Goal: Navigation & Orientation: Understand site structure

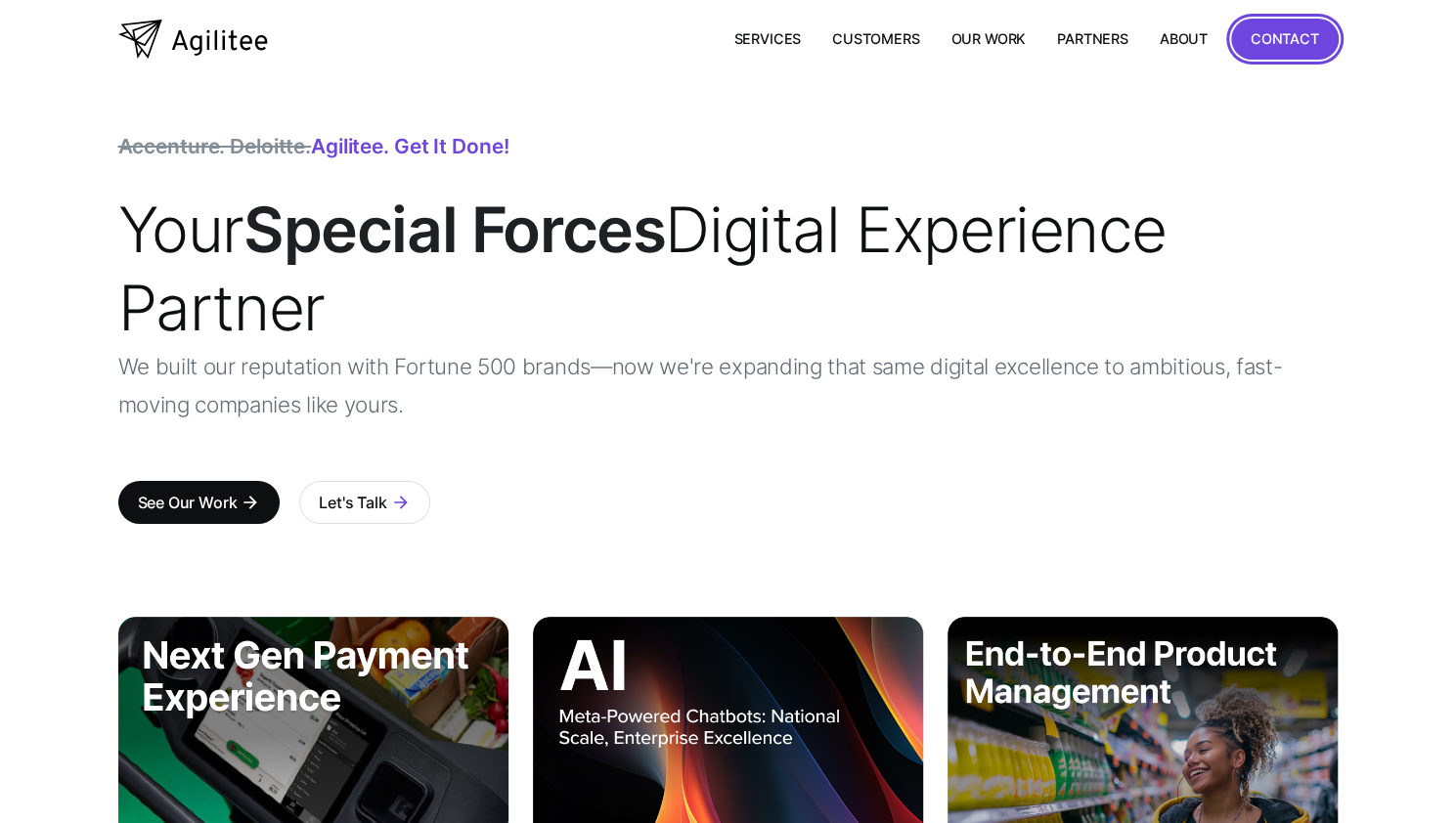
click at [1273, 42] on div "CONTACT" at bounding box center [1285, 38] width 69 height 25
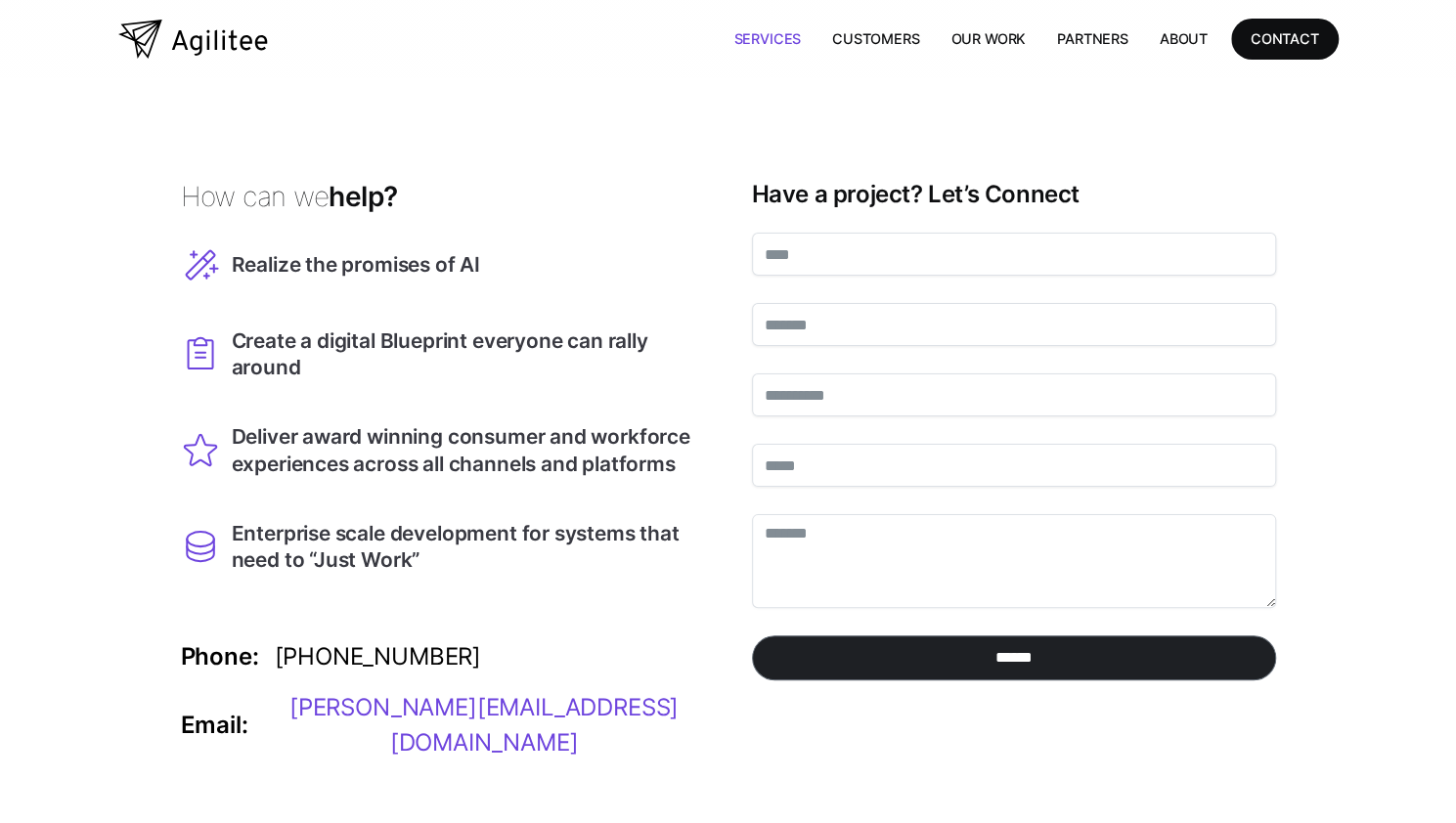
click at [780, 37] on link "Services" at bounding box center [767, 38] width 98 height 40
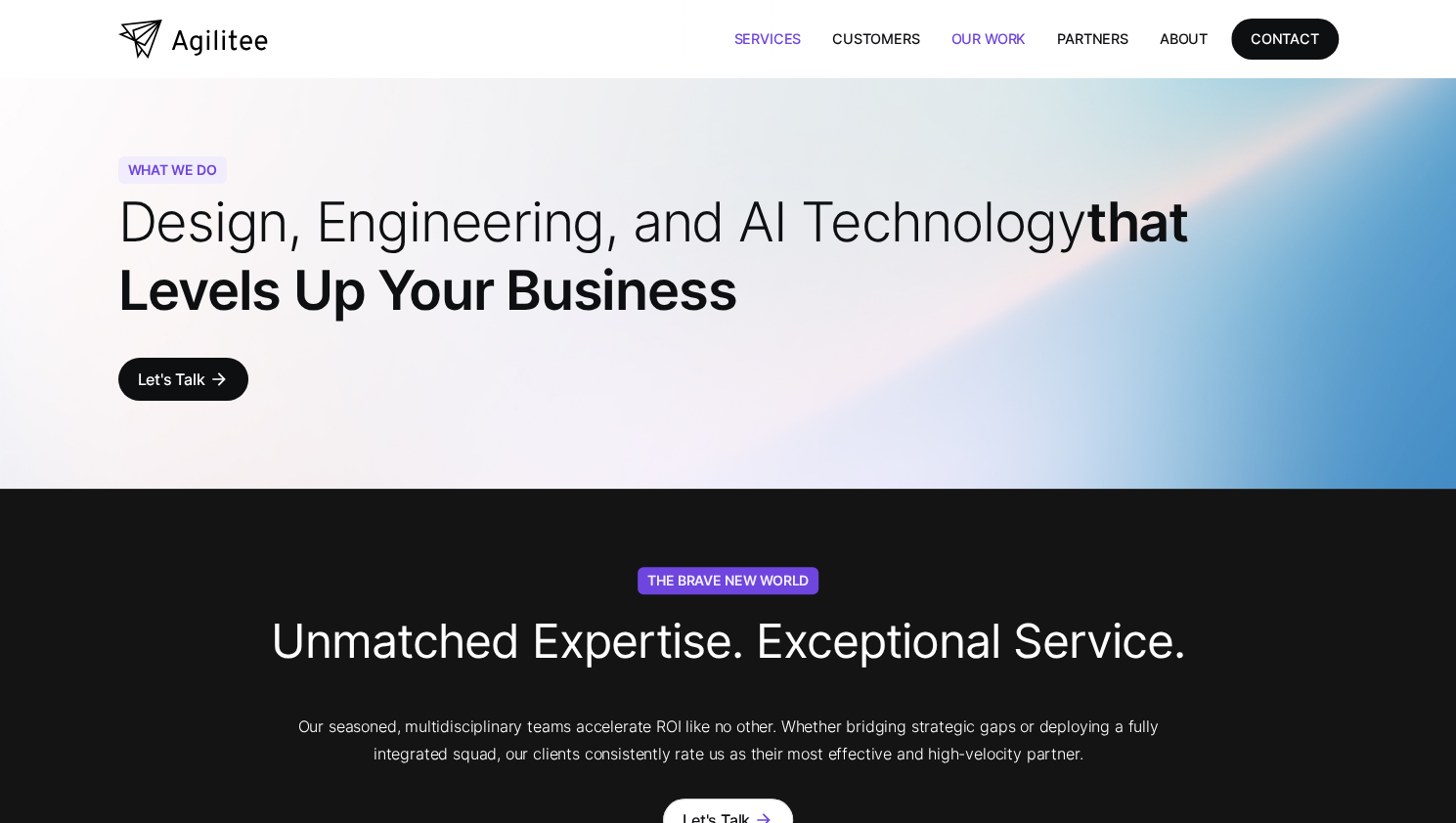
click at [991, 35] on link "Our Work" at bounding box center [988, 38] width 106 height 40
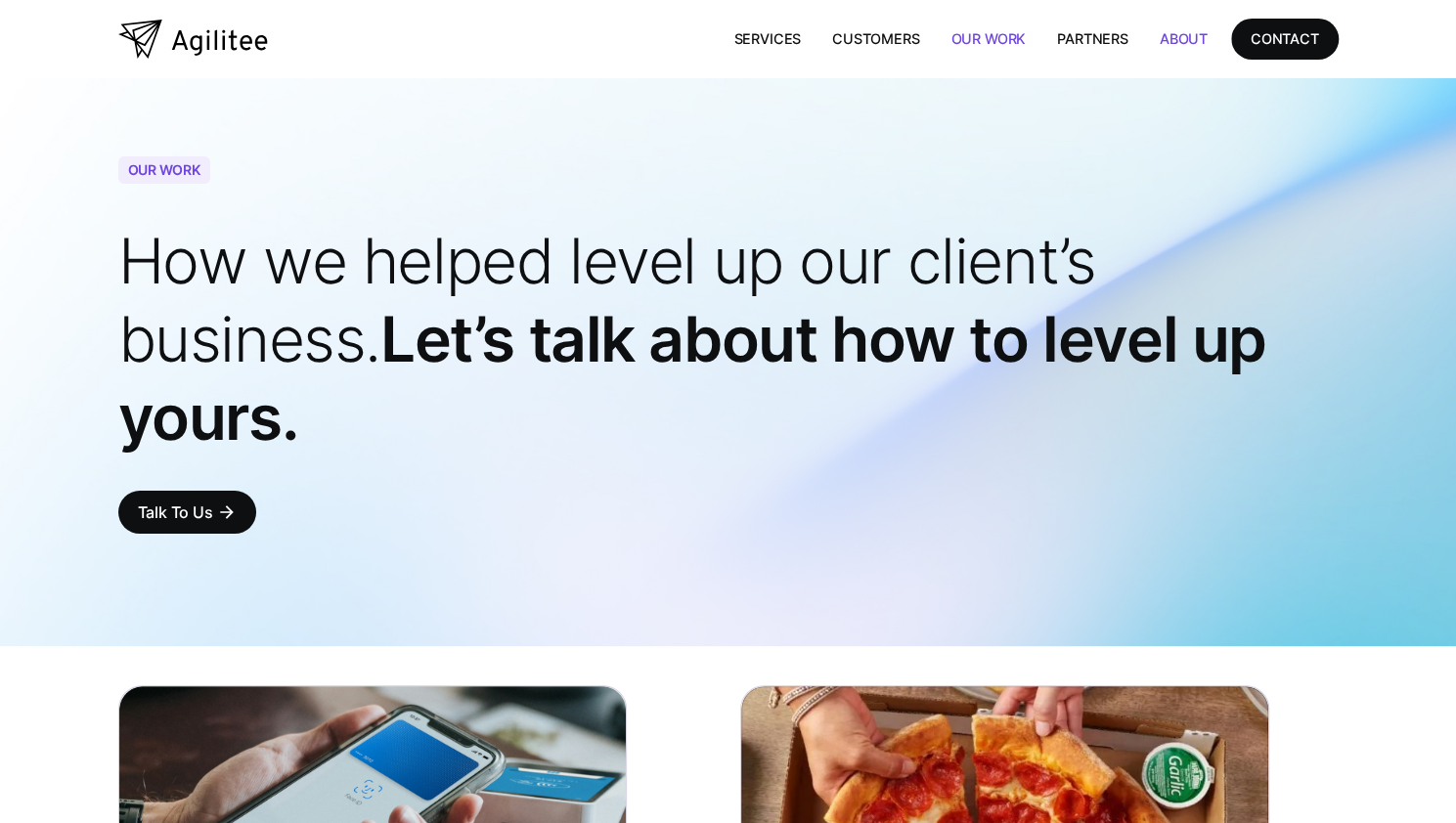
click at [1178, 38] on link "About" at bounding box center [1183, 38] width 80 height 40
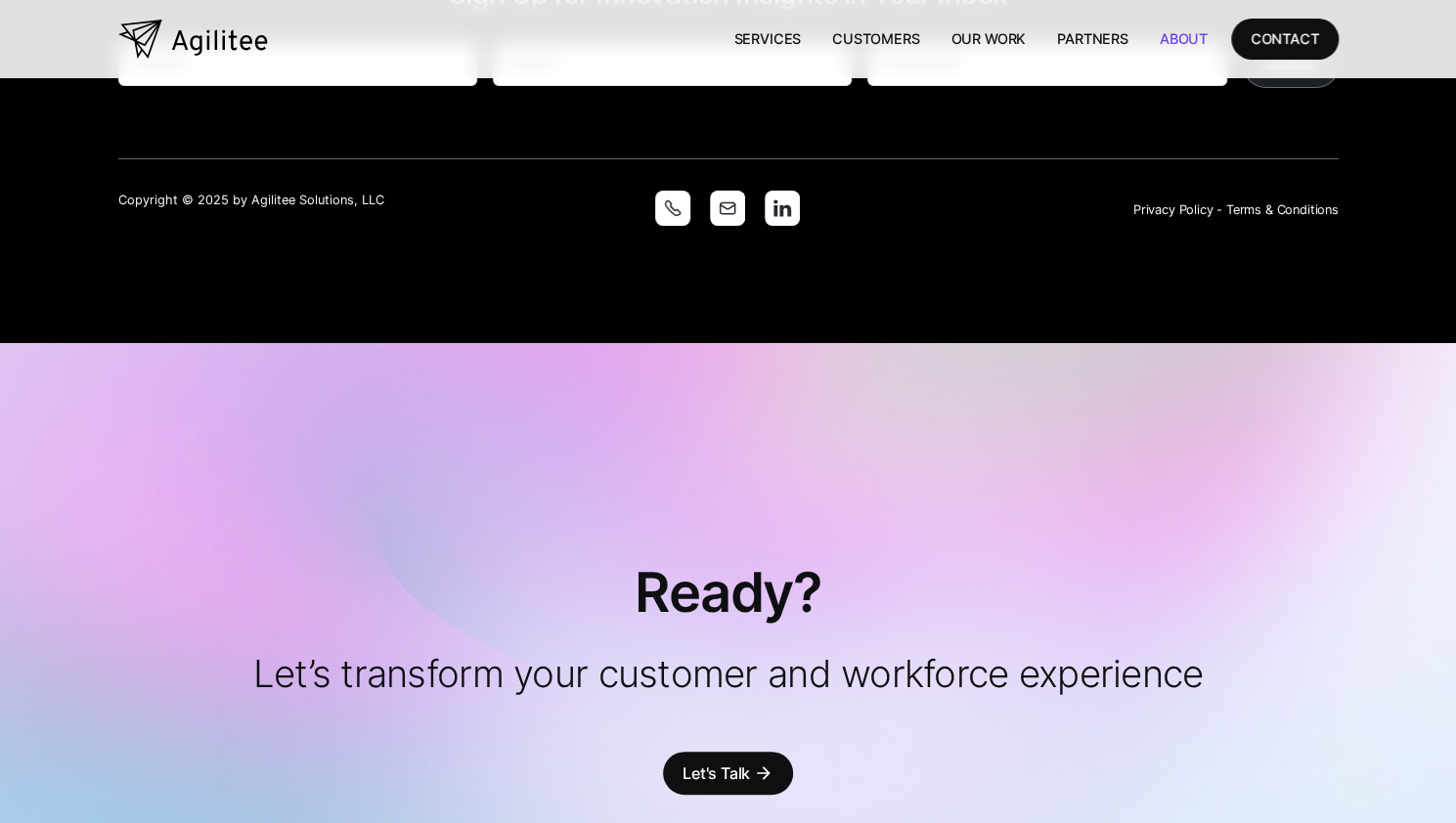
scroll to position [4388, 0]
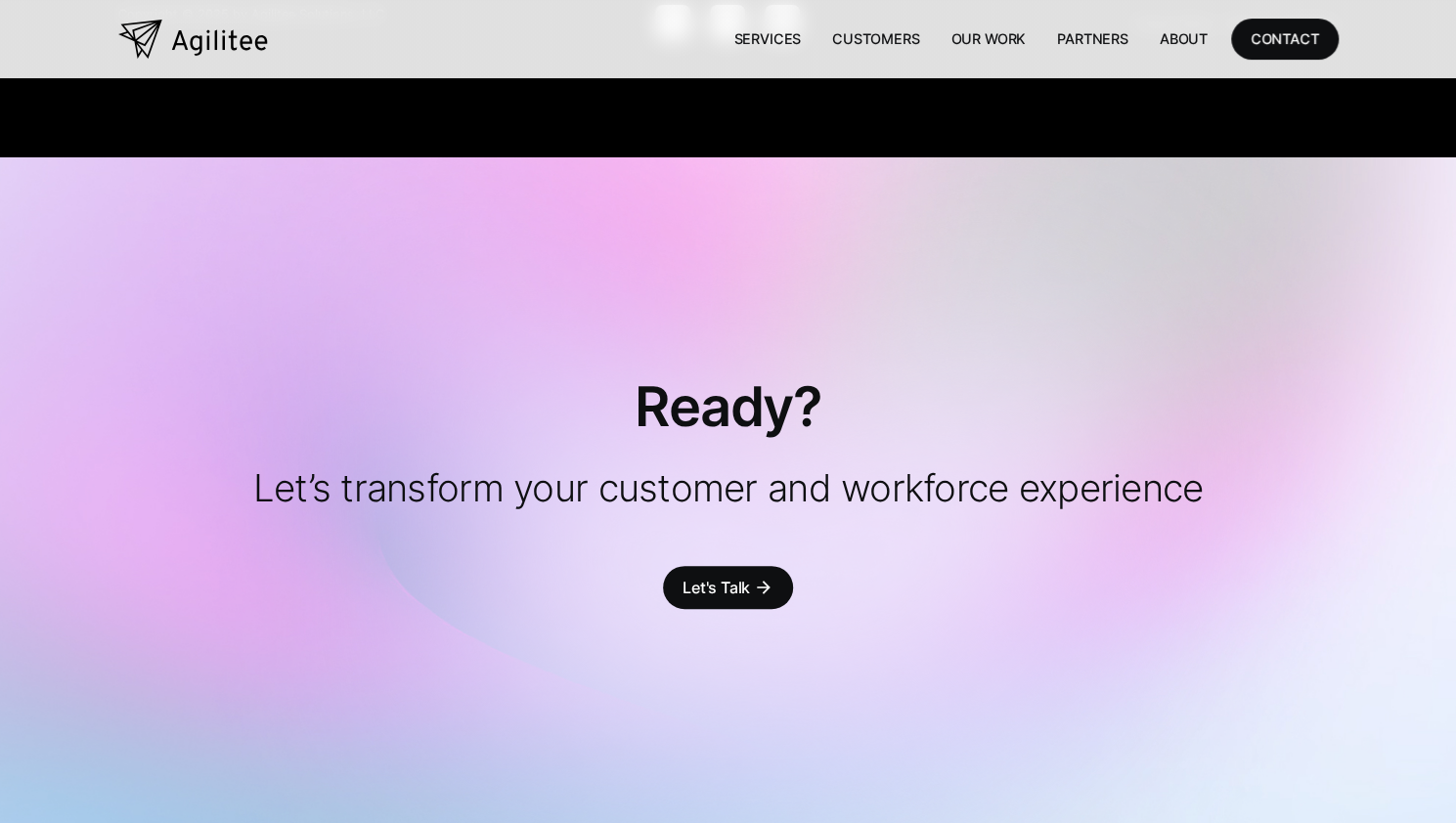
click at [1182, 38] on link "About" at bounding box center [1183, 38] width 80 height 40
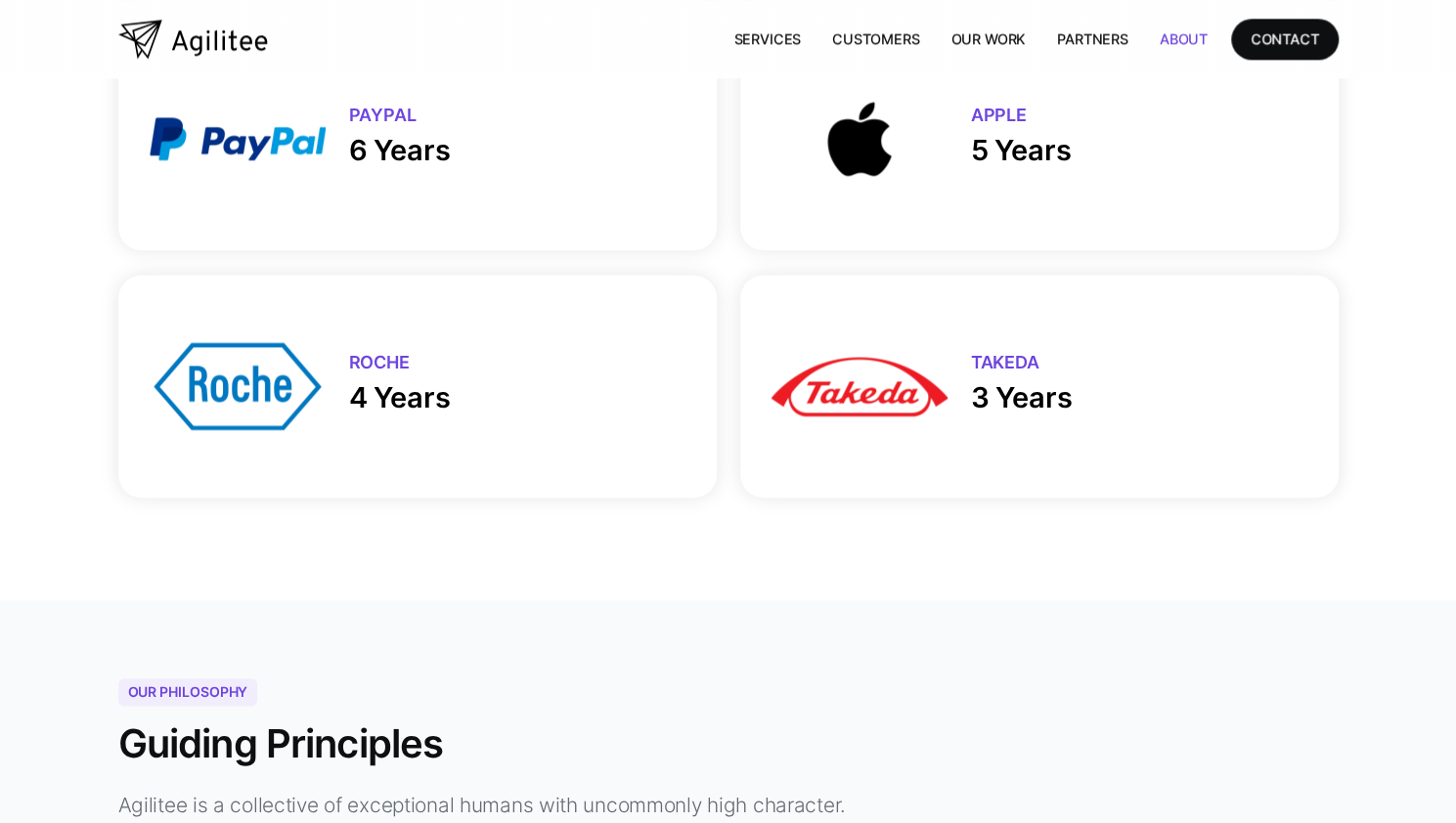
scroll to position [1662, 0]
